Goal: Task Accomplishment & Management: Use online tool/utility

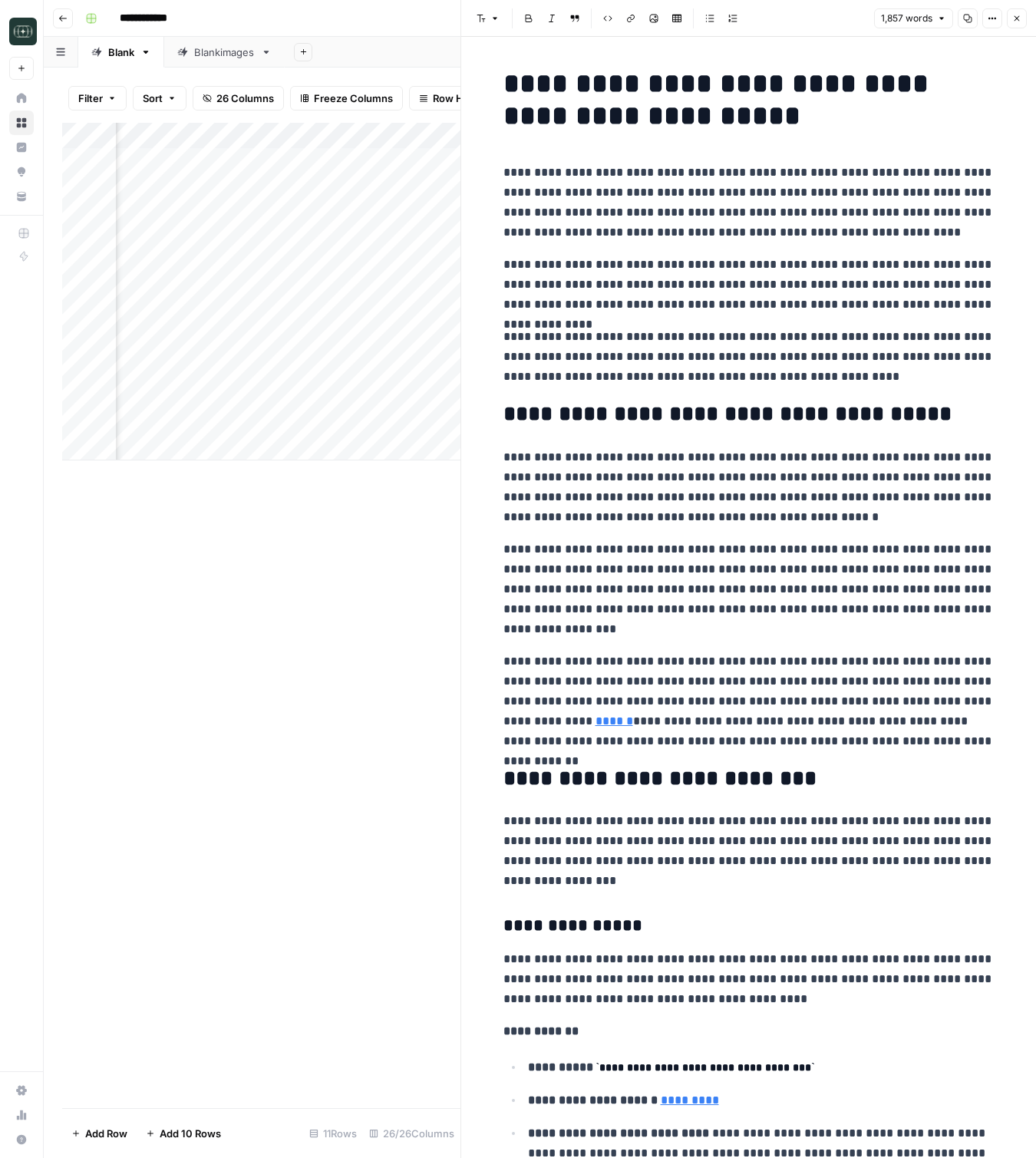
click at [986, 13] on button "Close" at bounding box center [1016, 18] width 20 height 20
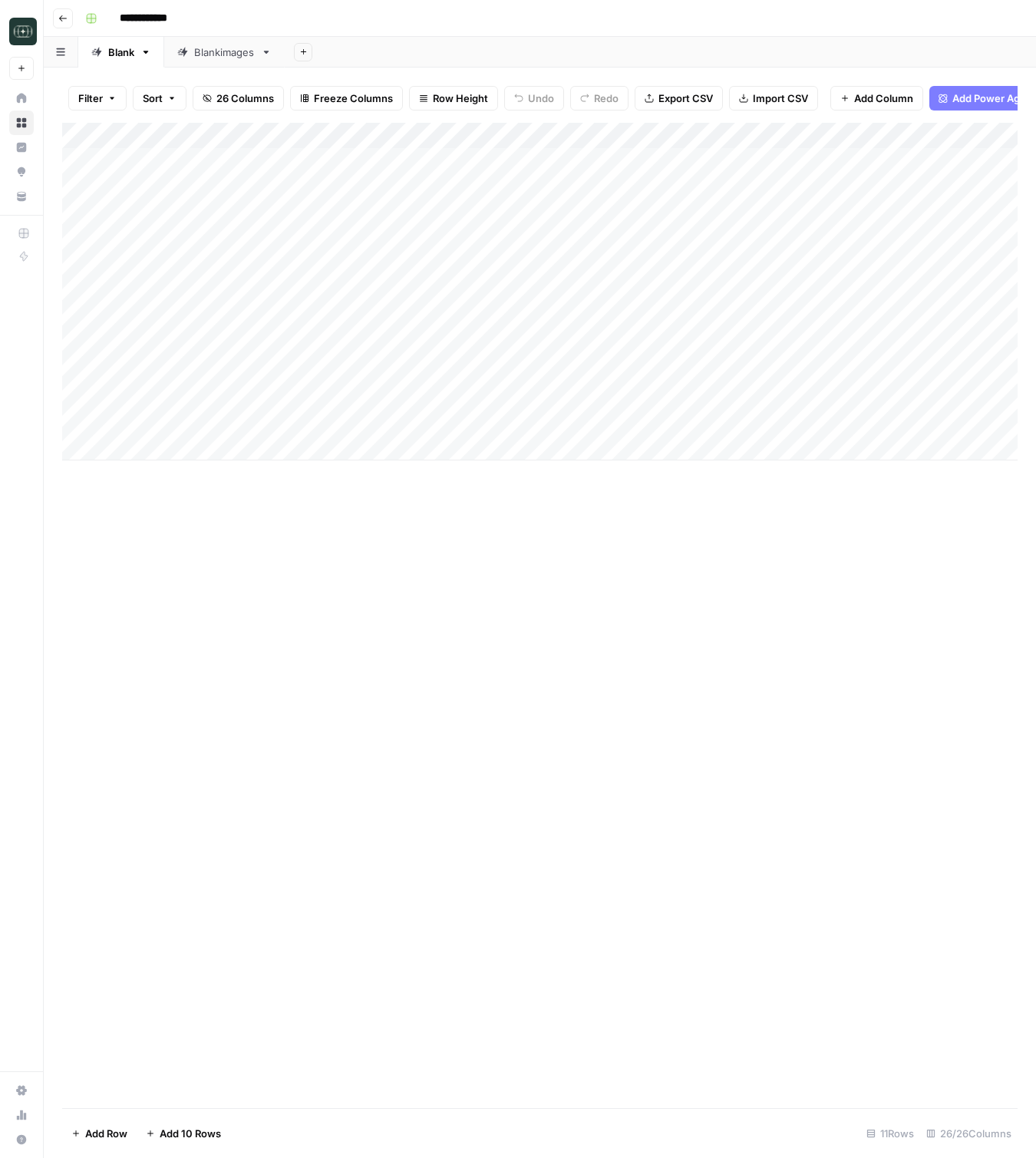
click at [60, 21] on icon "button" at bounding box center [63, 18] width 9 height 9
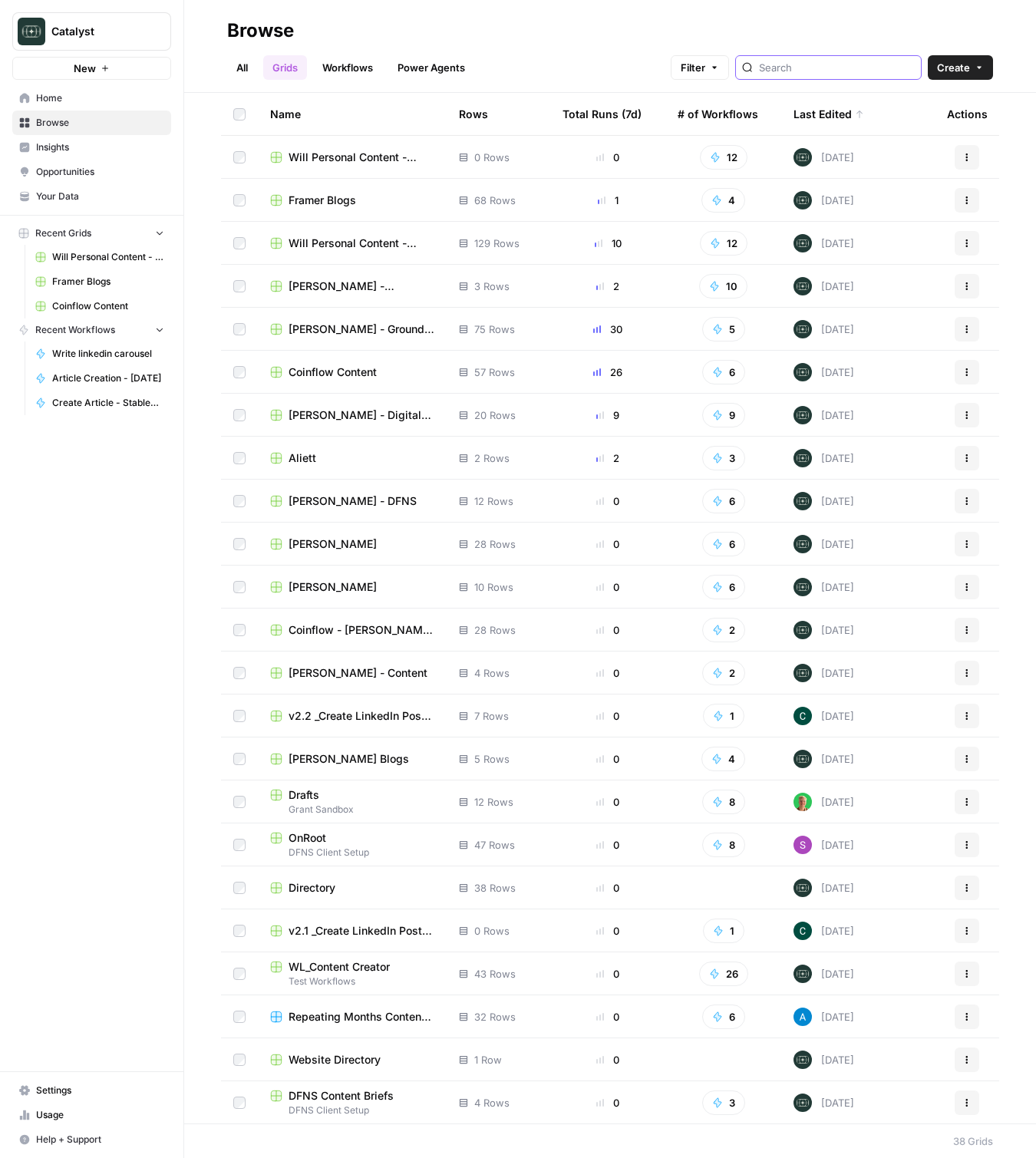
click at [857, 64] on input "search" at bounding box center [837, 67] width 156 height 15
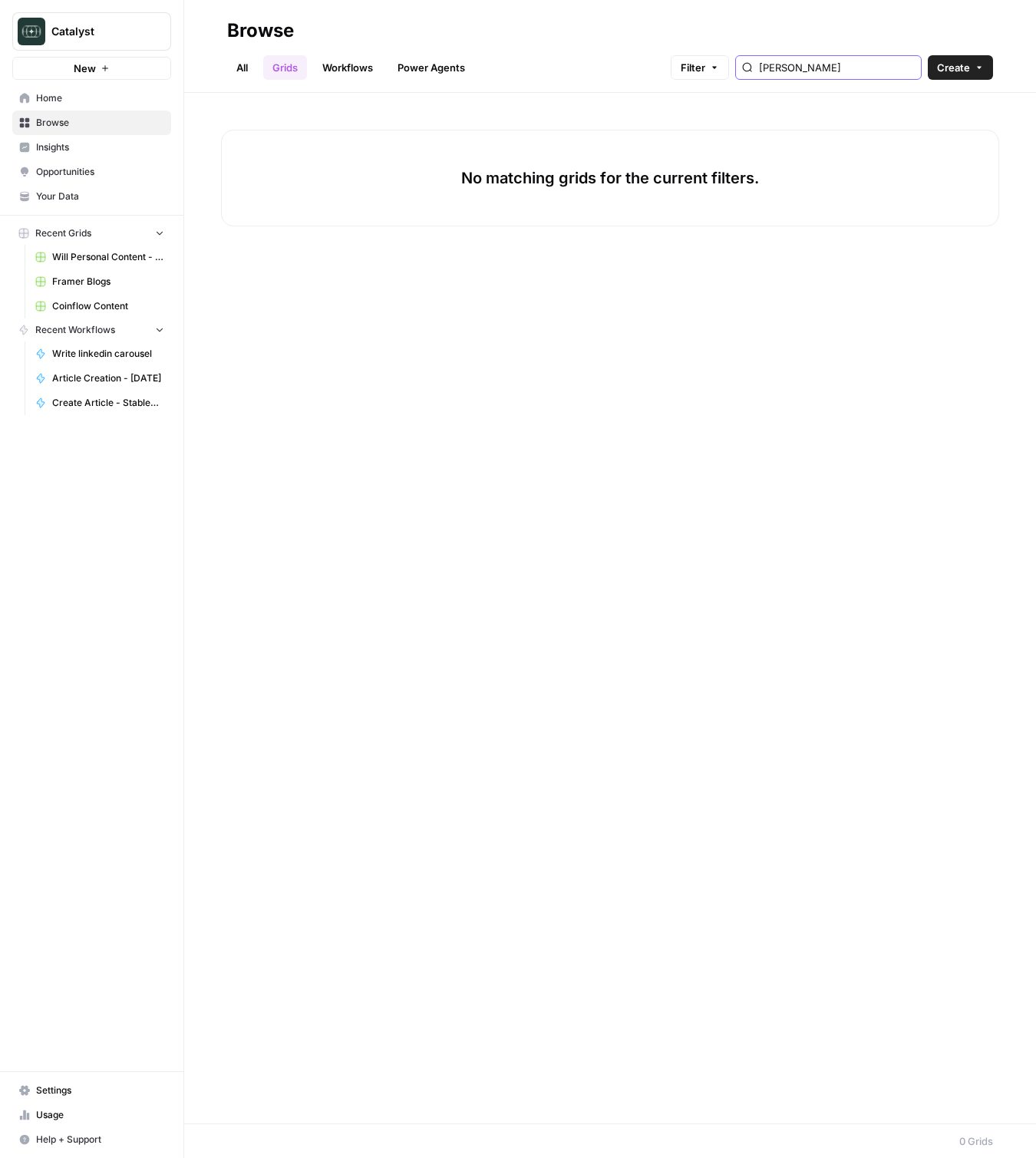
type input "peter"
click at [361, 77] on link "Workflows" at bounding box center [347, 67] width 69 height 24
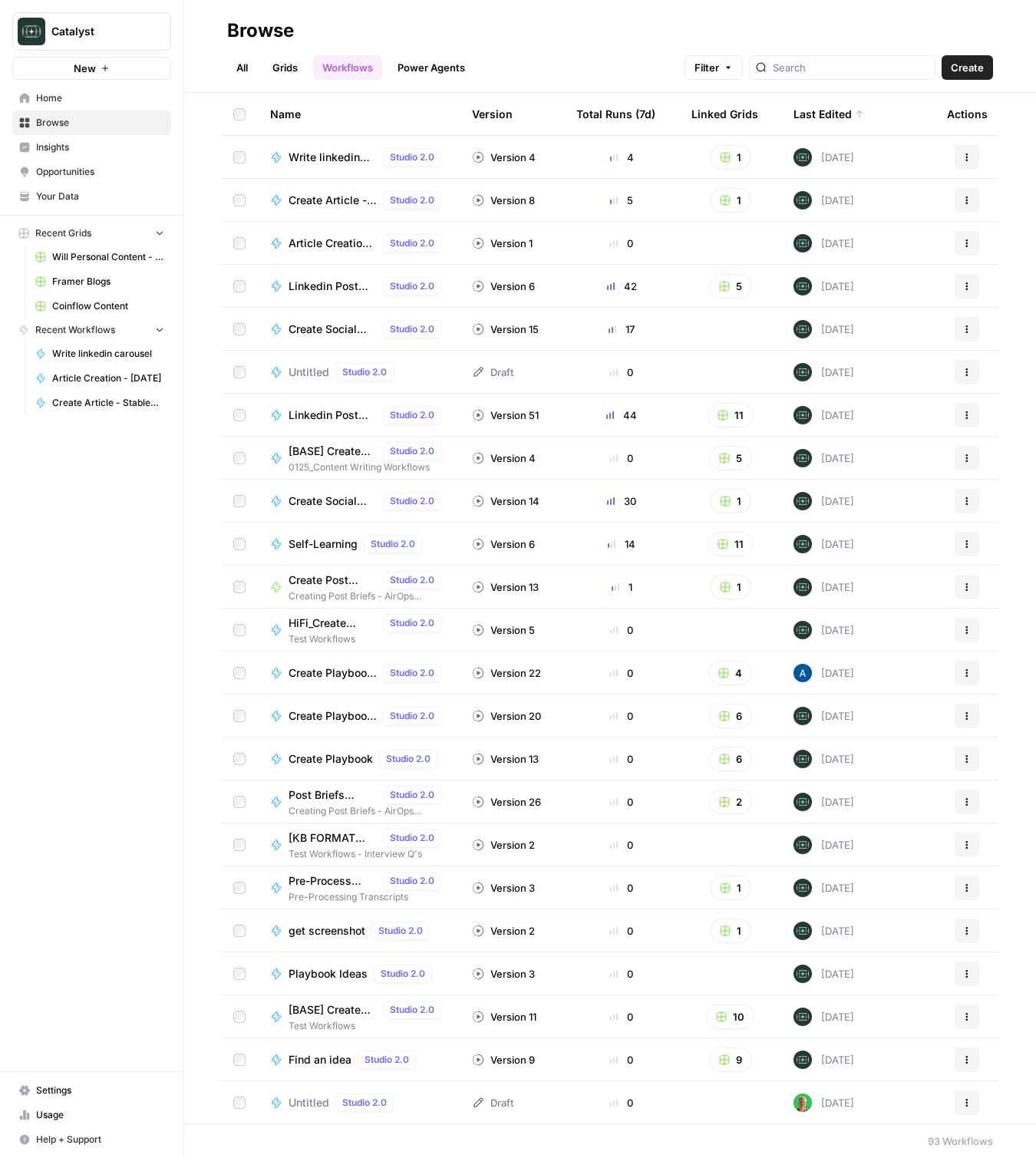
click at [286, 73] on link "Grids" at bounding box center [285, 67] width 44 height 24
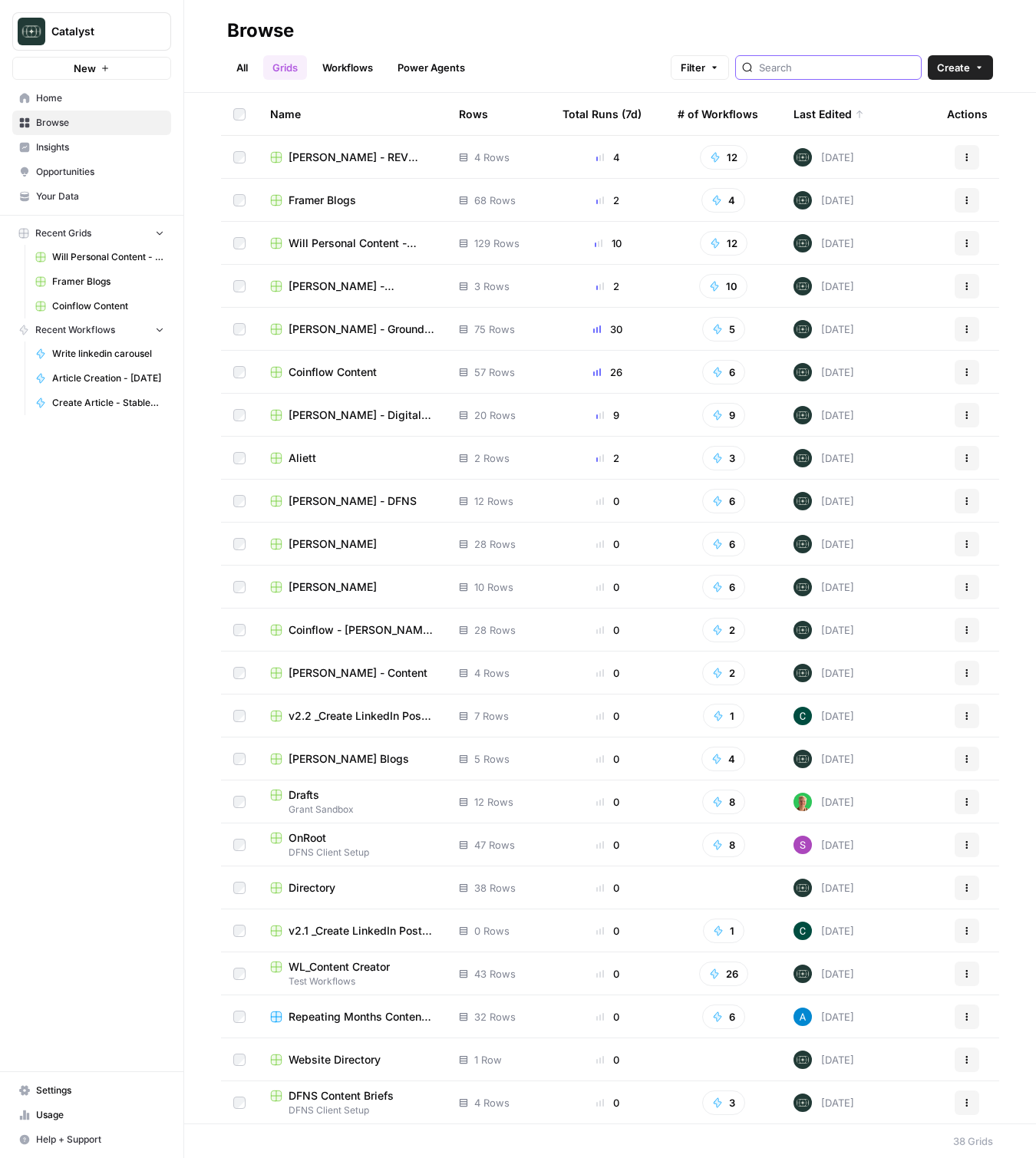
click at [850, 68] on input "search" at bounding box center [837, 67] width 156 height 15
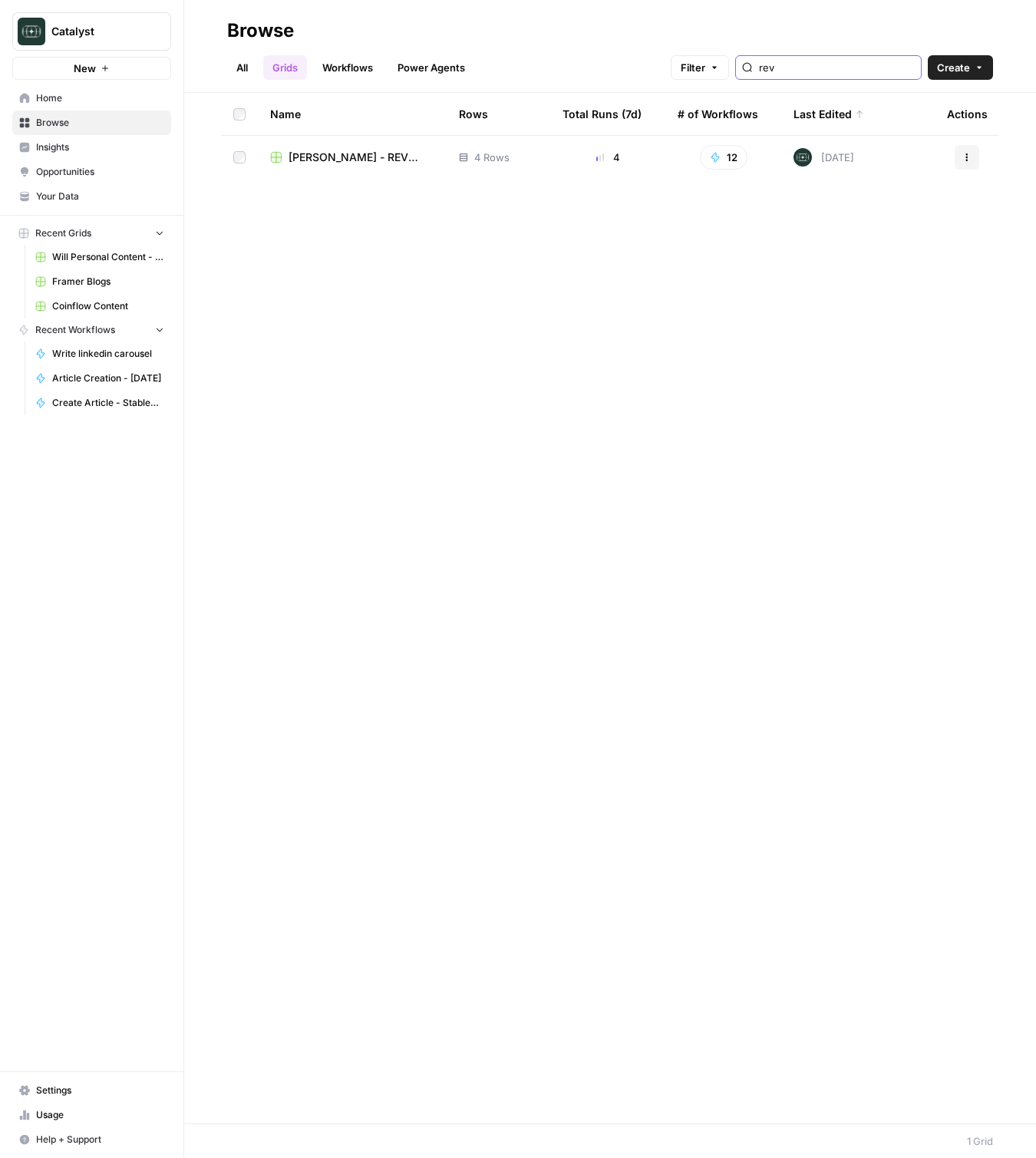
type input "rev"
click at [352, 157] on span "Peter Roisman - REV Leasing" at bounding box center [361, 157] width 146 height 15
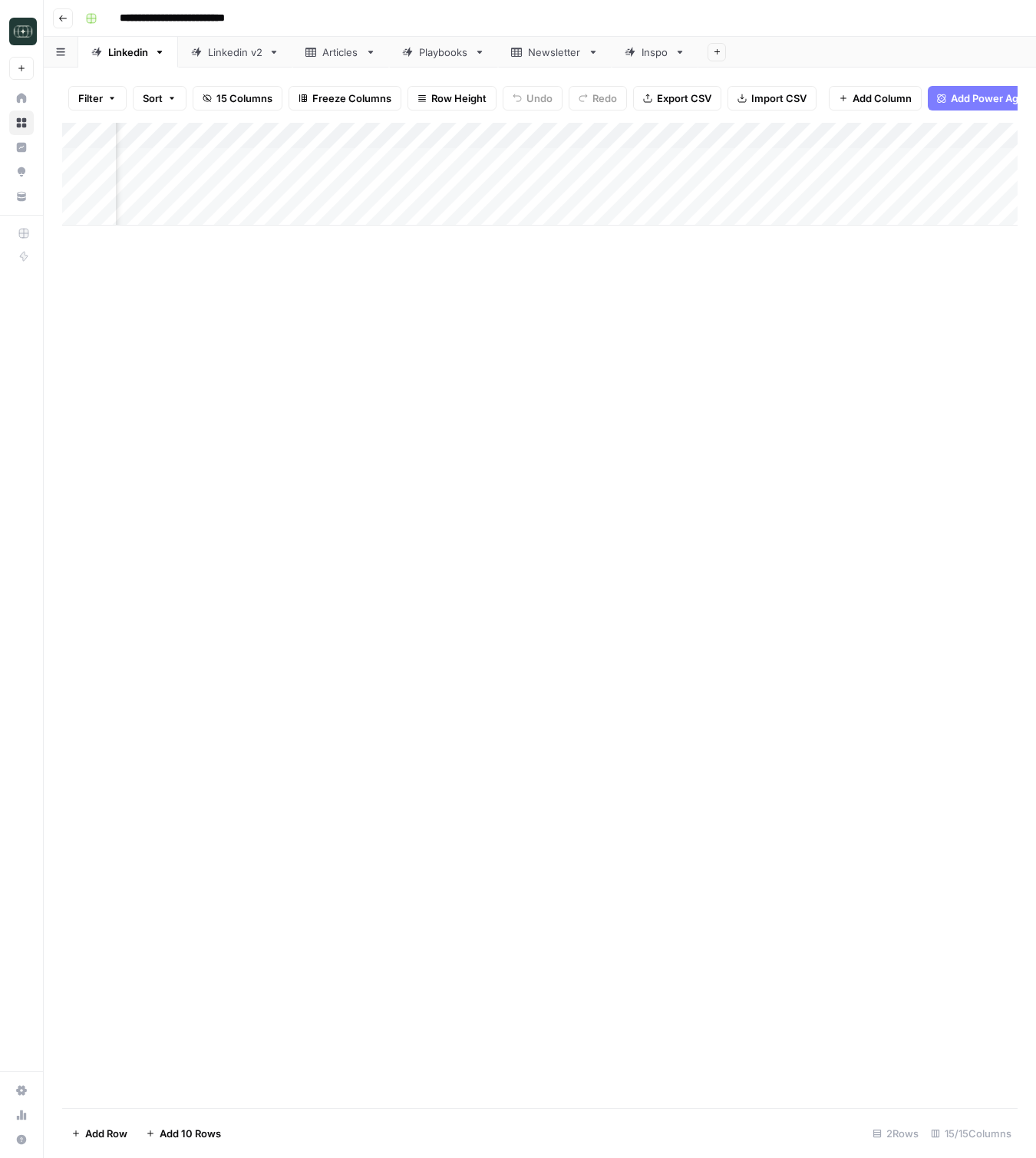
scroll to position [0, 257]
click at [830, 190] on div "Add Column" at bounding box center [540, 173] width 955 height 102
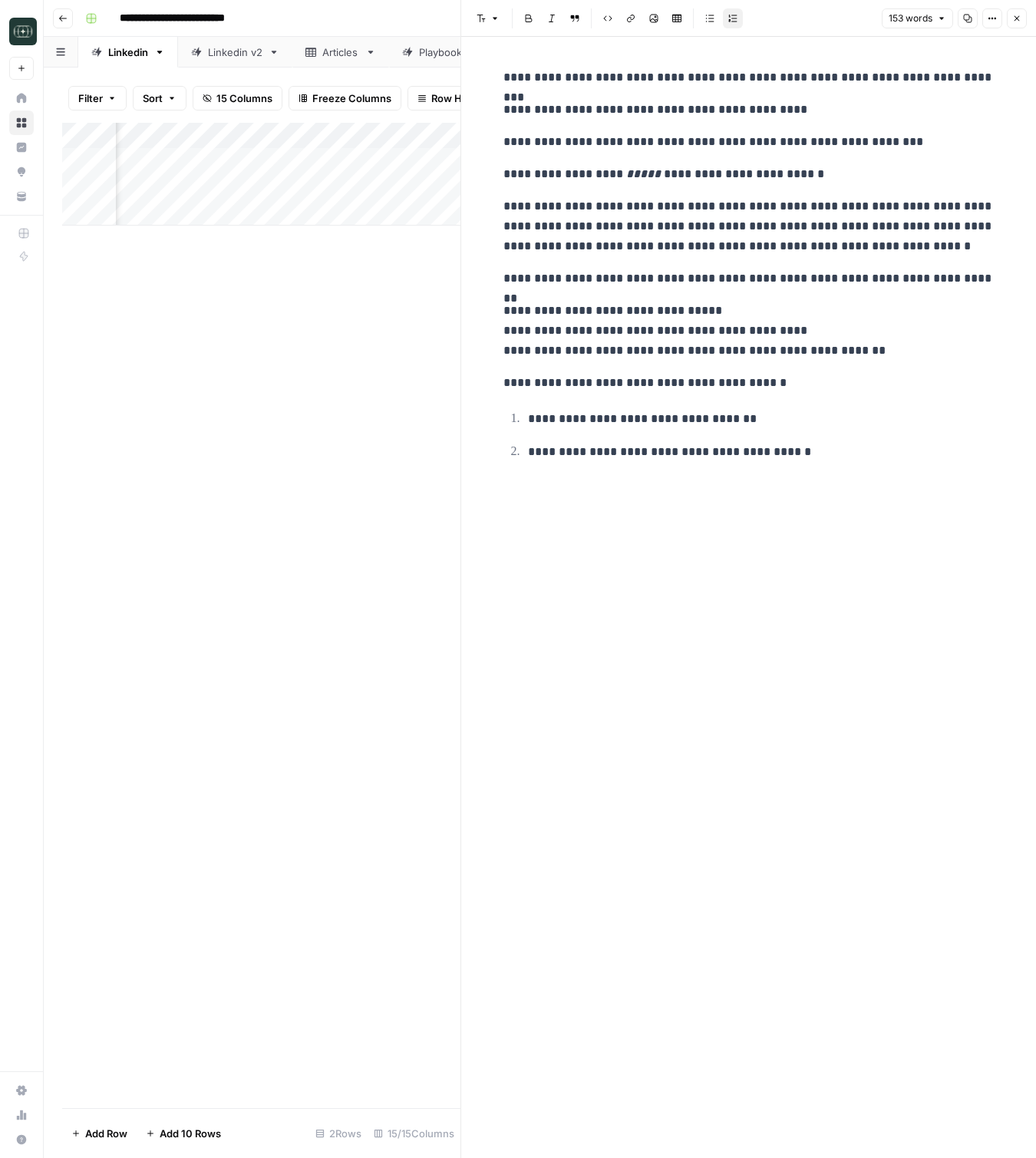
click at [617, 379] on p "**********" at bounding box center [749, 383] width 491 height 20
click at [1015, 21] on icon "button" at bounding box center [1016, 18] width 9 height 9
